Goal: Task Accomplishment & Management: Use online tool/utility

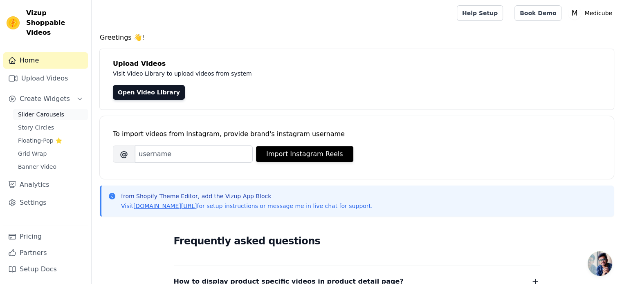
click at [53, 110] on span "Slider Carousels" at bounding box center [41, 114] width 46 height 8
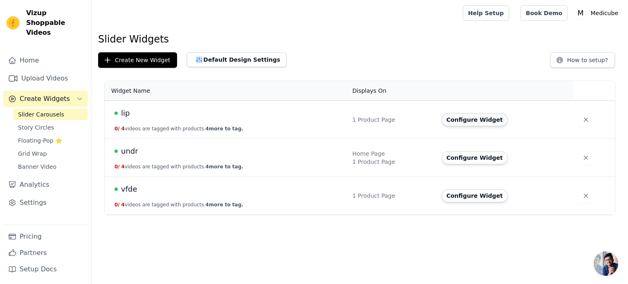
click at [456, 121] on button "Configure Widget" at bounding box center [475, 119] width 66 height 13
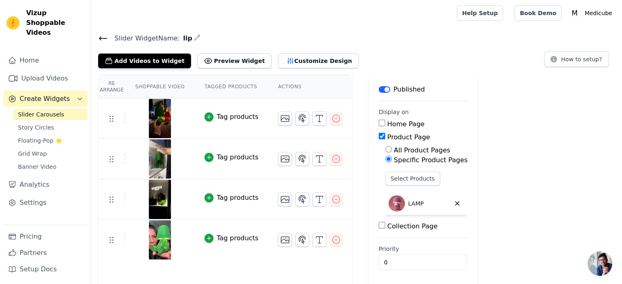
click at [45, 110] on span "Slider Carousels" at bounding box center [41, 114] width 46 height 8
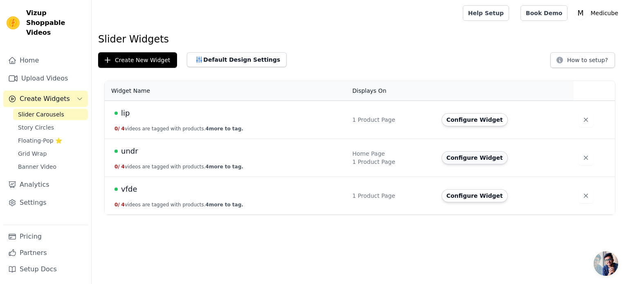
click at [478, 156] on button "Configure Widget" at bounding box center [475, 157] width 66 height 13
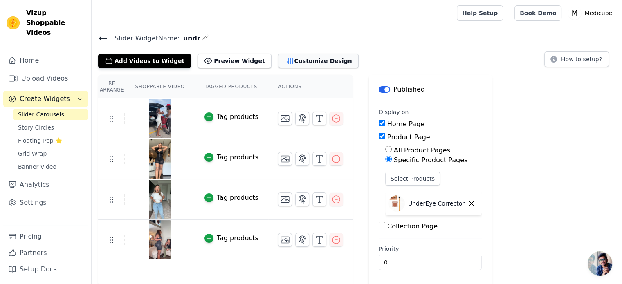
click at [278, 60] on button "Customize Design" at bounding box center [318, 61] width 81 height 15
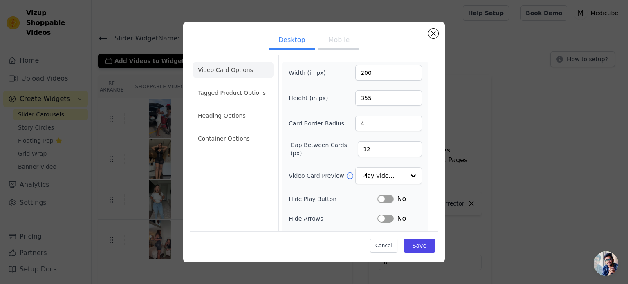
click at [344, 41] on button "Mobile" at bounding box center [339, 41] width 41 height 18
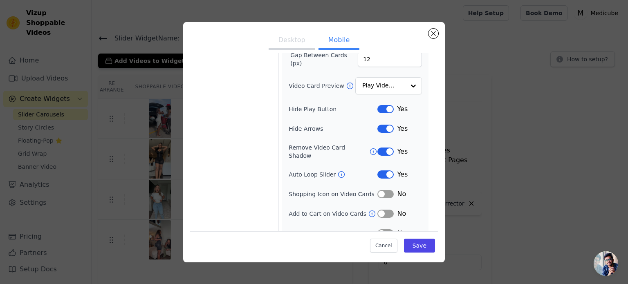
scroll to position [95, 0]
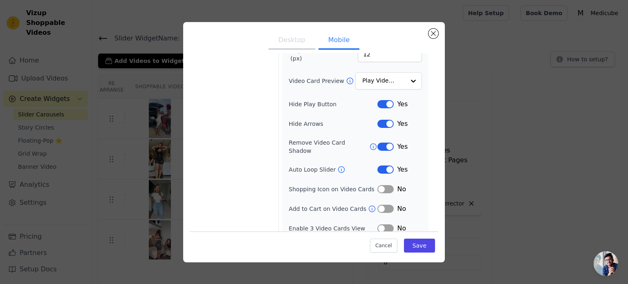
click at [381, 146] on div "Yes" at bounding box center [400, 147] width 45 height 10
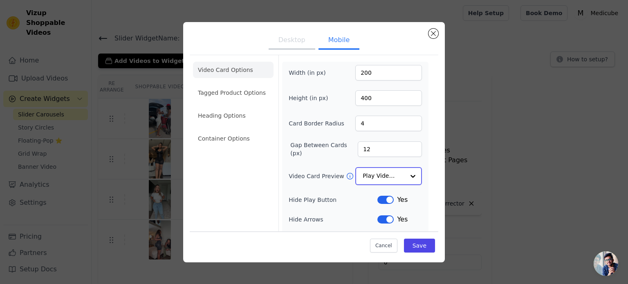
click at [365, 180] on input "Video Card Preview" at bounding box center [384, 176] width 42 height 16
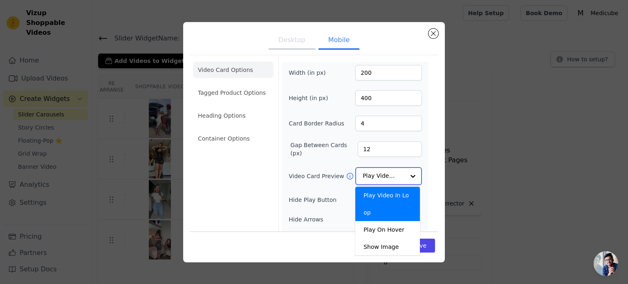
click at [365, 180] on input "Video Card Preview" at bounding box center [384, 176] width 42 height 16
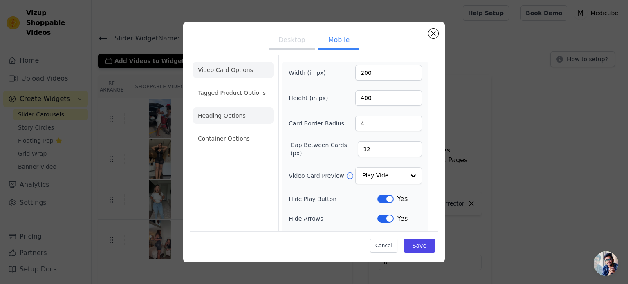
click at [212, 111] on li "Heading Options" at bounding box center [233, 116] width 81 height 16
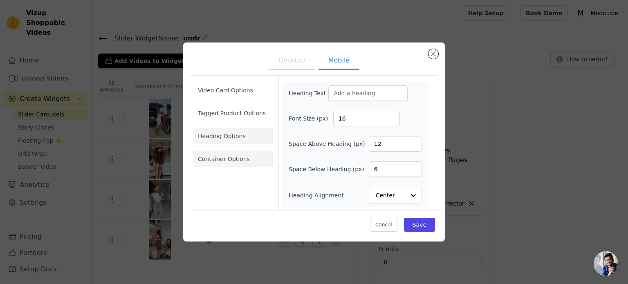
click at [207, 154] on li "Container Options" at bounding box center [233, 159] width 81 height 16
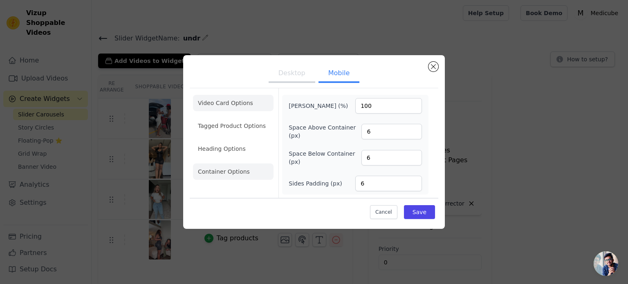
click at [239, 111] on li "Video Card Options" at bounding box center [233, 103] width 81 height 16
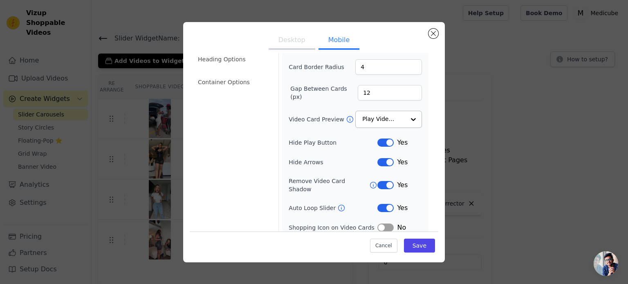
scroll to position [57, 0]
click at [378, 180] on button "Label" at bounding box center [386, 184] width 16 height 8
click at [407, 248] on button "Save" at bounding box center [419, 246] width 31 height 14
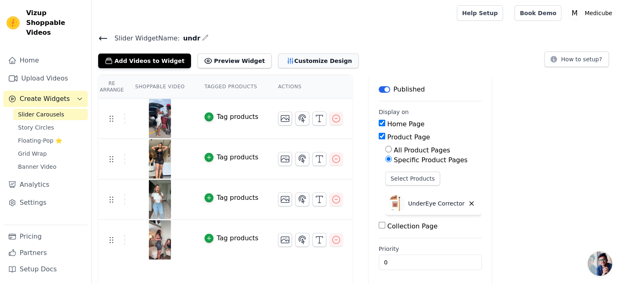
click at [305, 65] on button "Customize Design" at bounding box center [318, 61] width 81 height 15
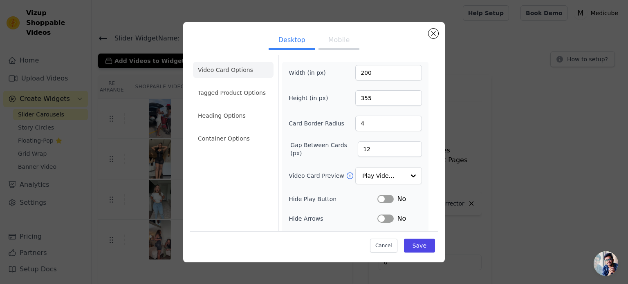
click at [337, 53] on ul "Desktop Mobile" at bounding box center [314, 41] width 249 height 25
click at [335, 38] on button "Mobile" at bounding box center [339, 41] width 41 height 18
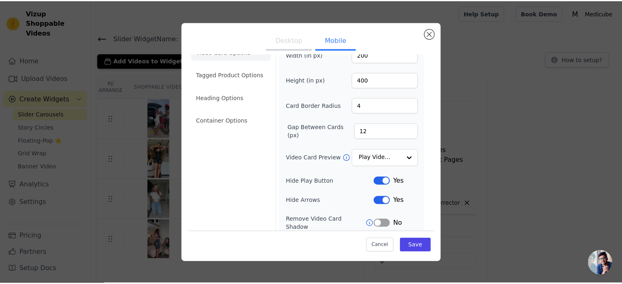
scroll to position [20, 0]
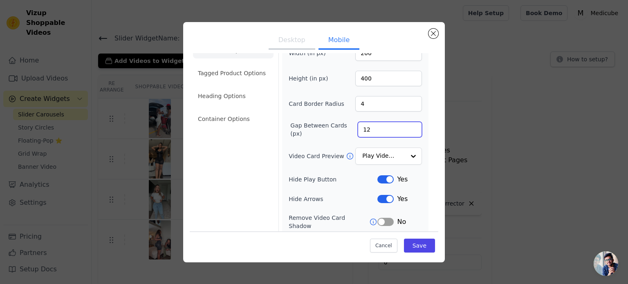
click at [371, 135] on input "12" at bounding box center [390, 130] width 64 height 16
click at [428, 36] on ul "Desktop Mobile" at bounding box center [314, 41] width 249 height 25
click at [432, 34] on button "Close modal" at bounding box center [434, 34] width 10 height 10
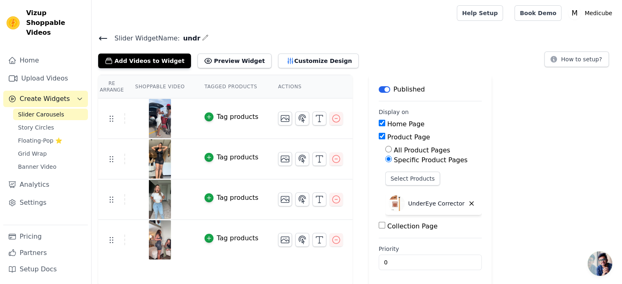
scroll to position [1, 0]
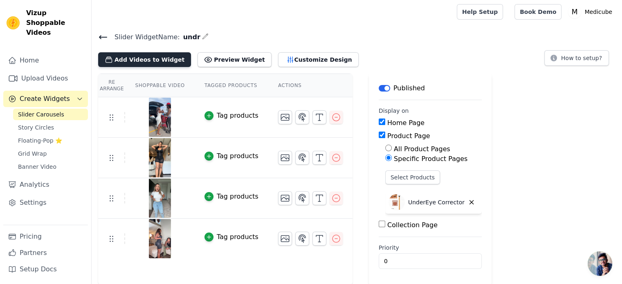
click at [128, 62] on button "Add Videos to Widget" at bounding box center [144, 59] width 93 height 15
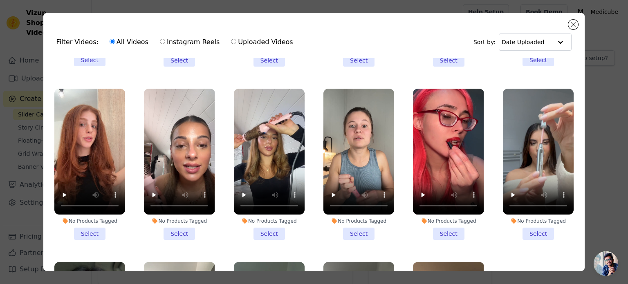
scroll to position [501, 0]
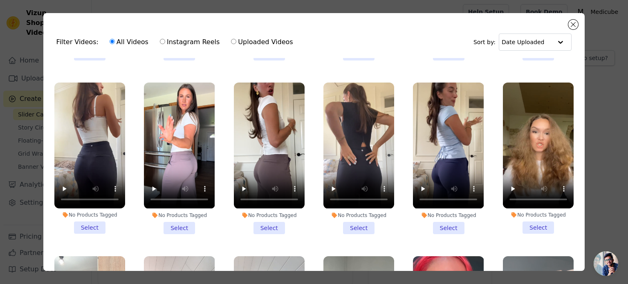
click at [186, 214] on li "No Products Tagged Select" at bounding box center [179, 158] width 71 height 151
click at [0, 0] on input "No Products Tagged Select" at bounding box center [0, 0] width 0 height 0
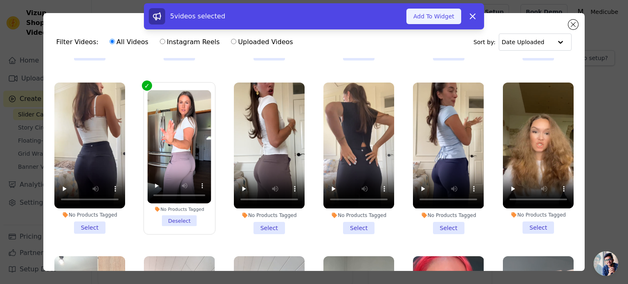
click at [441, 18] on button "Add To Widget" at bounding box center [434, 17] width 55 height 16
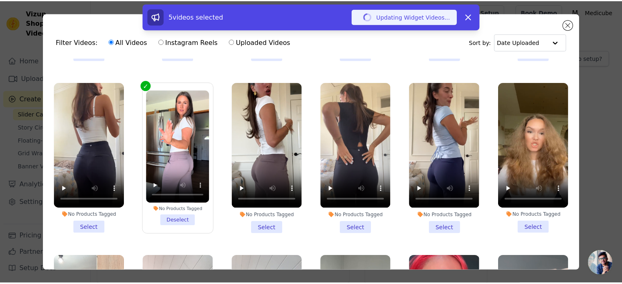
scroll to position [1, 0]
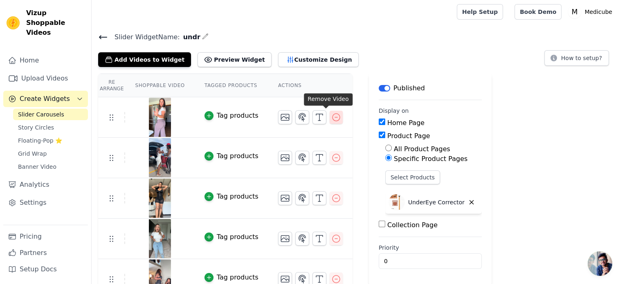
click at [333, 117] on icon "button" at bounding box center [336, 117] width 7 height 7
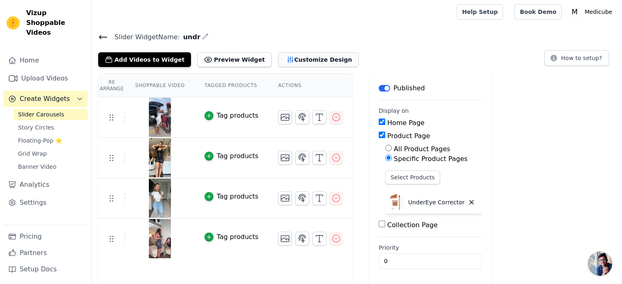
click at [283, 63] on button "Customize Design" at bounding box center [318, 59] width 81 height 15
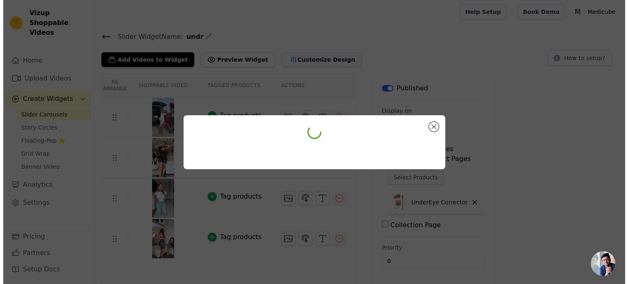
scroll to position [0, 0]
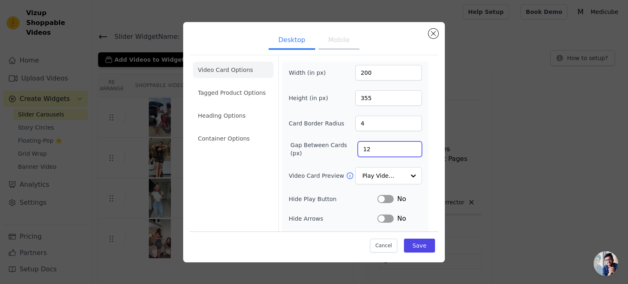
click at [362, 150] on input "12" at bounding box center [390, 150] width 64 height 16
click at [324, 42] on button "Mobile" at bounding box center [339, 41] width 41 height 18
click at [386, 145] on input "12" at bounding box center [390, 150] width 64 height 16
click at [408, 151] on input "6" at bounding box center [390, 150] width 64 height 16
type input "5"
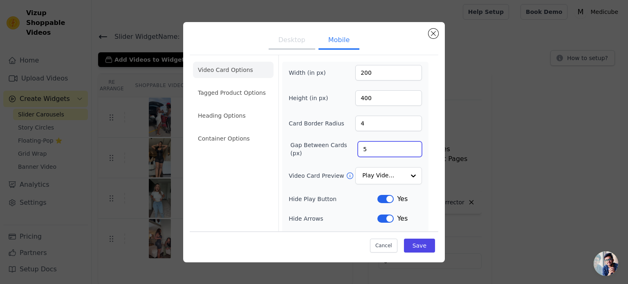
click at [408, 151] on input "5" at bounding box center [390, 150] width 64 height 16
click at [419, 248] on button "Save" at bounding box center [419, 246] width 31 height 14
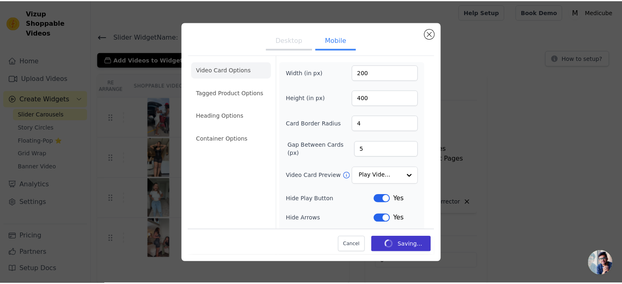
scroll to position [1, 0]
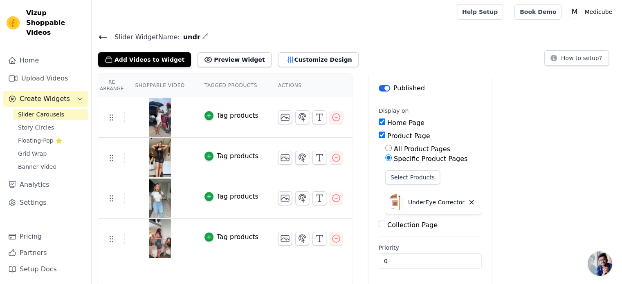
click at [286, 51] on div "Add Videos to Widget Preview Widget Customize Design" at bounding box center [231, 58] width 267 height 18
click at [285, 58] on button "Customize Design" at bounding box center [318, 59] width 81 height 15
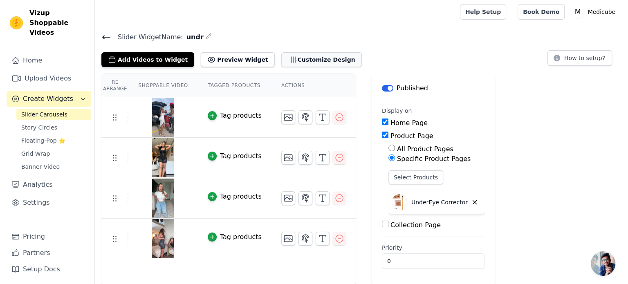
scroll to position [0, 0]
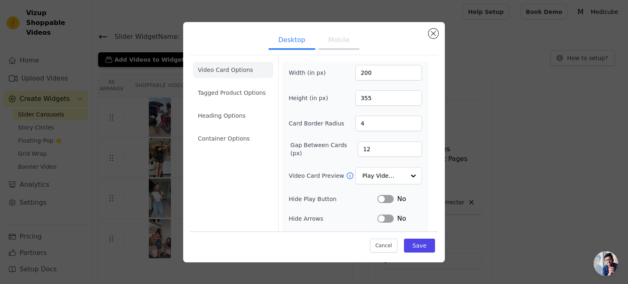
click at [349, 51] on ul "Desktop Mobile" at bounding box center [314, 41] width 249 height 25
click at [348, 47] on button "Mobile" at bounding box center [339, 41] width 41 height 18
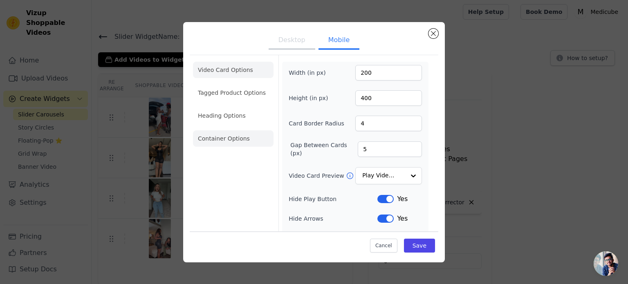
click at [209, 142] on li "Container Options" at bounding box center [233, 139] width 81 height 16
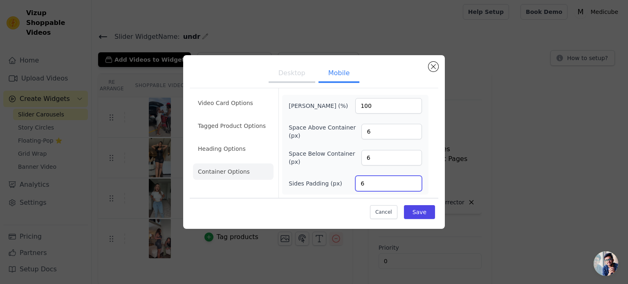
click at [372, 180] on input "6" at bounding box center [389, 184] width 67 height 16
type input "2"
click at [414, 214] on button "Save" at bounding box center [419, 212] width 31 height 14
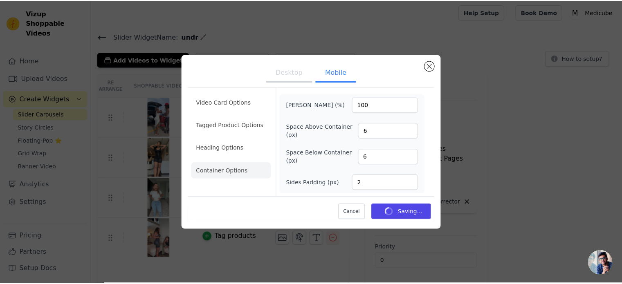
scroll to position [1, 0]
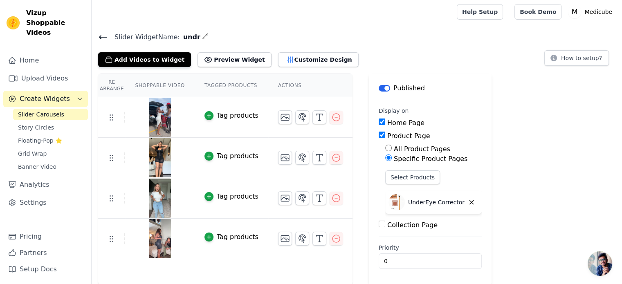
click at [397, 186] on div "Select Products UnderEye Corrector" at bounding box center [433, 194] width 97 height 47
drag, startPoint x: 397, startPoint y: 186, endPoint x: 397, endPoint y: 181, distance: 4.5
click at [397, 181] on div "Select Products UnderEye Corrector" at bounding box center [433, 194] width 97 height 47
click at [397, 181] on button "Select Products" at bounding box center [412, 178] width 55 height 14
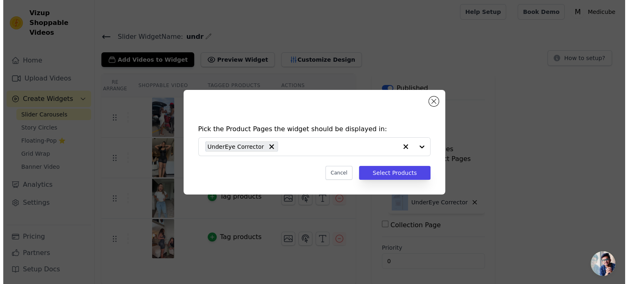
scroll to position [0, 0]
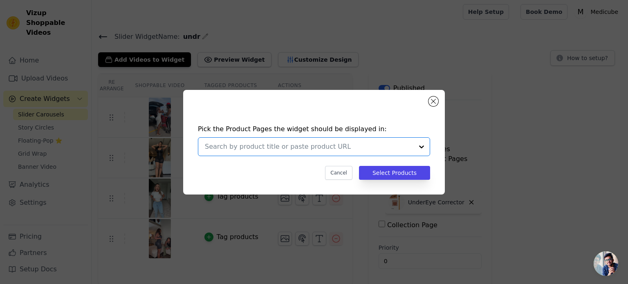
click at [243, 147] on input "text" at bounding box center [309, 147] width 209 height 10
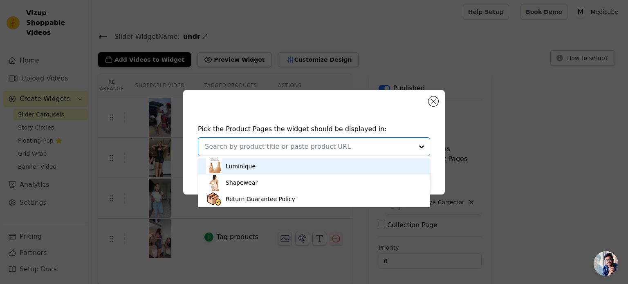
click at [243, 147] on input "text" at bounding box center [309, 147] width 209 height 10
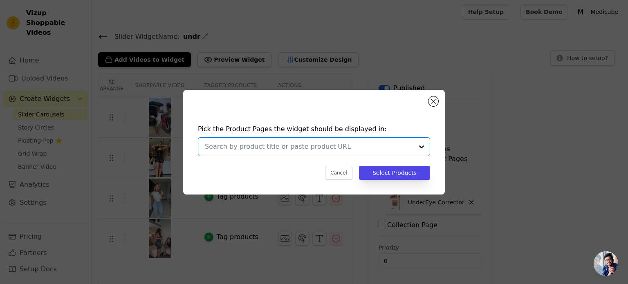
click at [243, 147] on input "text" at bounding box center [309, 147] width 209 height 10
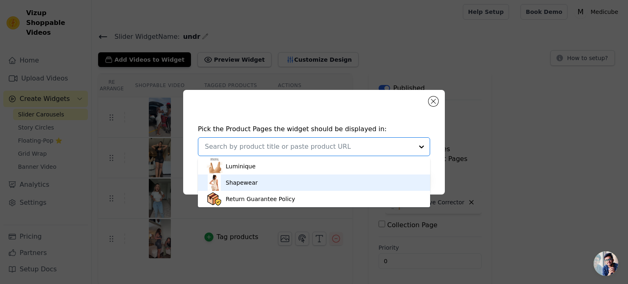
click at [247, 180] on div "Shapewear" at bounding box center [242, 183] width 32 height 8
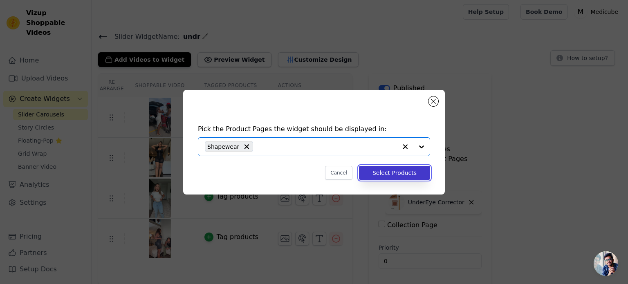
click at [385, 175] on button "Select Products" at bounding box center [394, 173] width 71 height 14
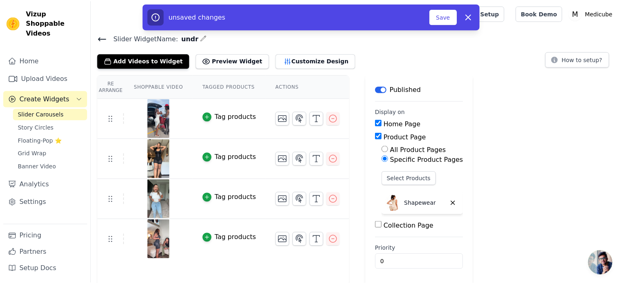
scroll to position [1, 0]
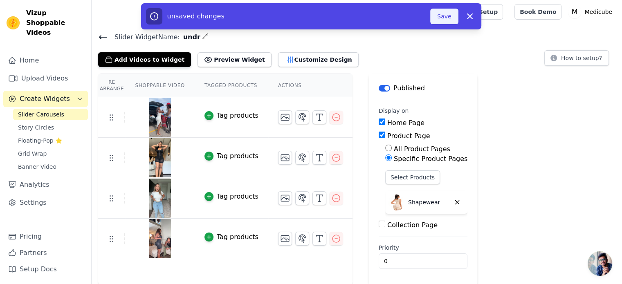
click at [443, 15] on button "Save" at bounding box center [444, 17] width 28 height 16
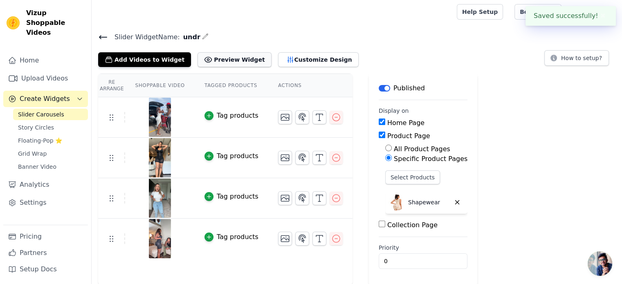
click at [210, 59] on button "Preview Widget" at bounding box center [235, 59] width 74 height 15
